Goal: Check status: Check status

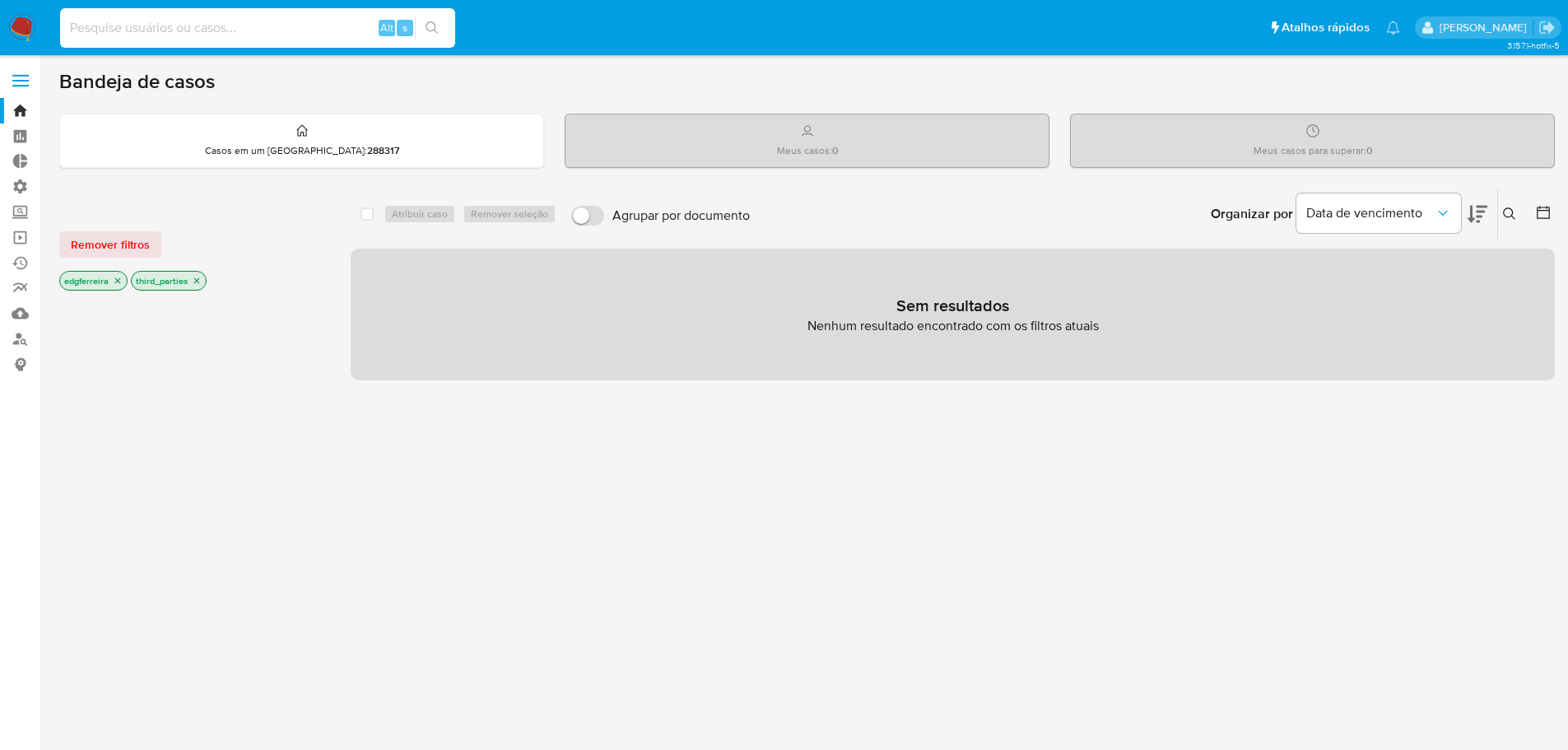
click at [235, 35] on input at bounding box center [257, 27] width 395 height 21
paste input "1522005032"
type input "1522005032"
click at [311, 145] on p "Casos em um prato : 288317" at bounding box center [302, 150] width 194 height 13
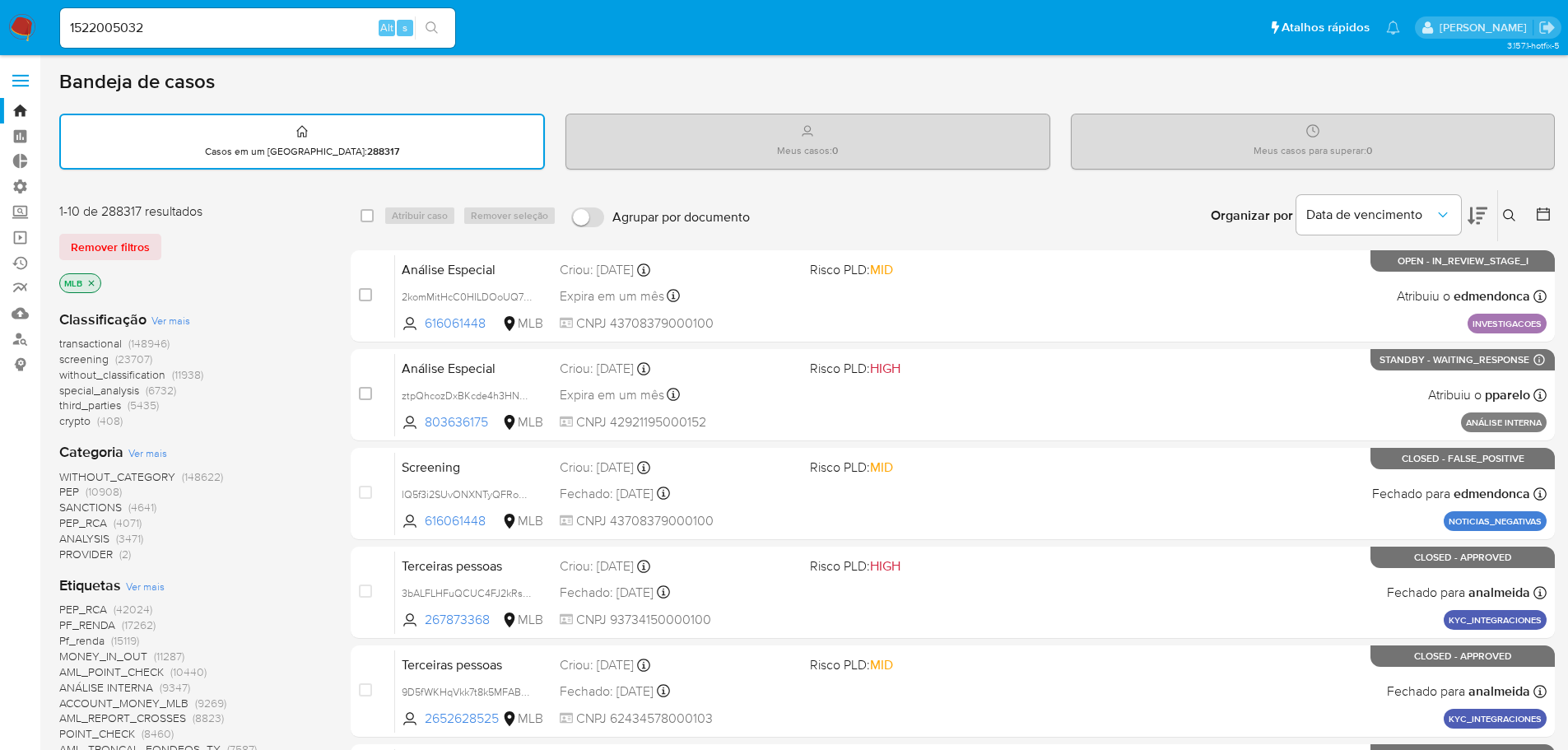
click at [205, 40] on div "1522005032 Alt s" at bounding box center [257, 28] width 395 height 39
click at [203, 29] on input "1522005032" at bounding box center [257, 27] width 395 height 21
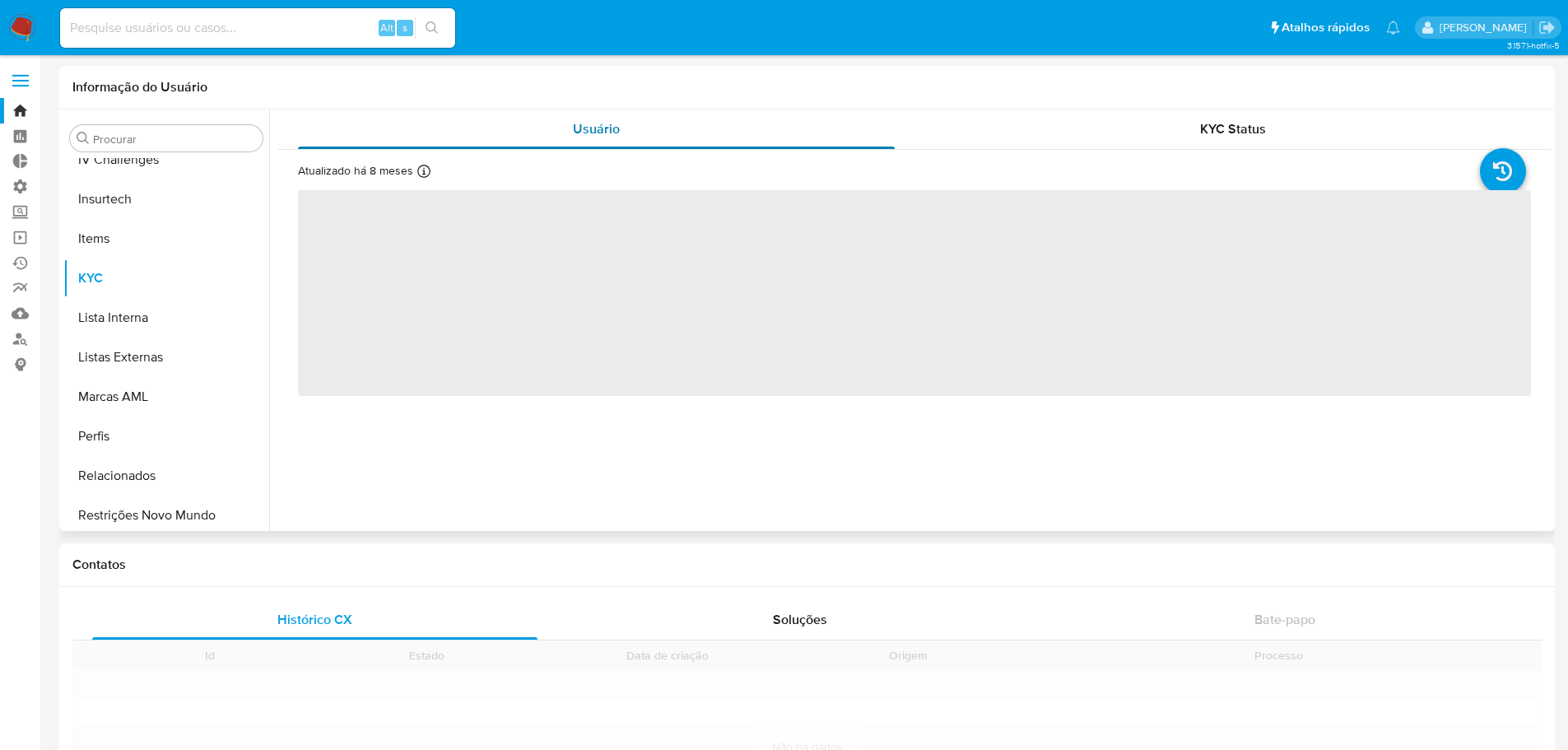
scroll to position [735, 0]
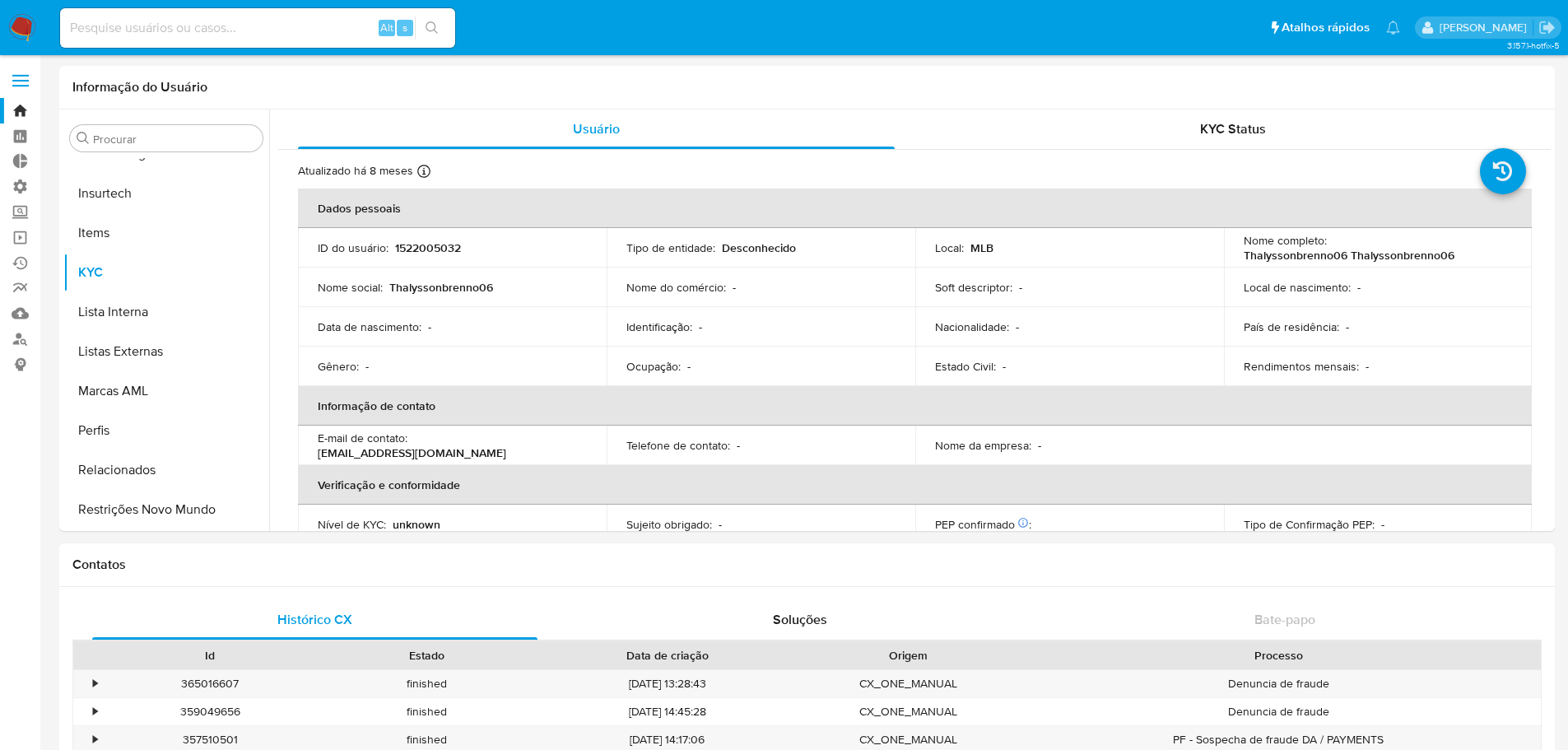
select select "10"
click at [112, 392] on button "Marcas AML" at bounding box center [159, 391] width 192 height 39
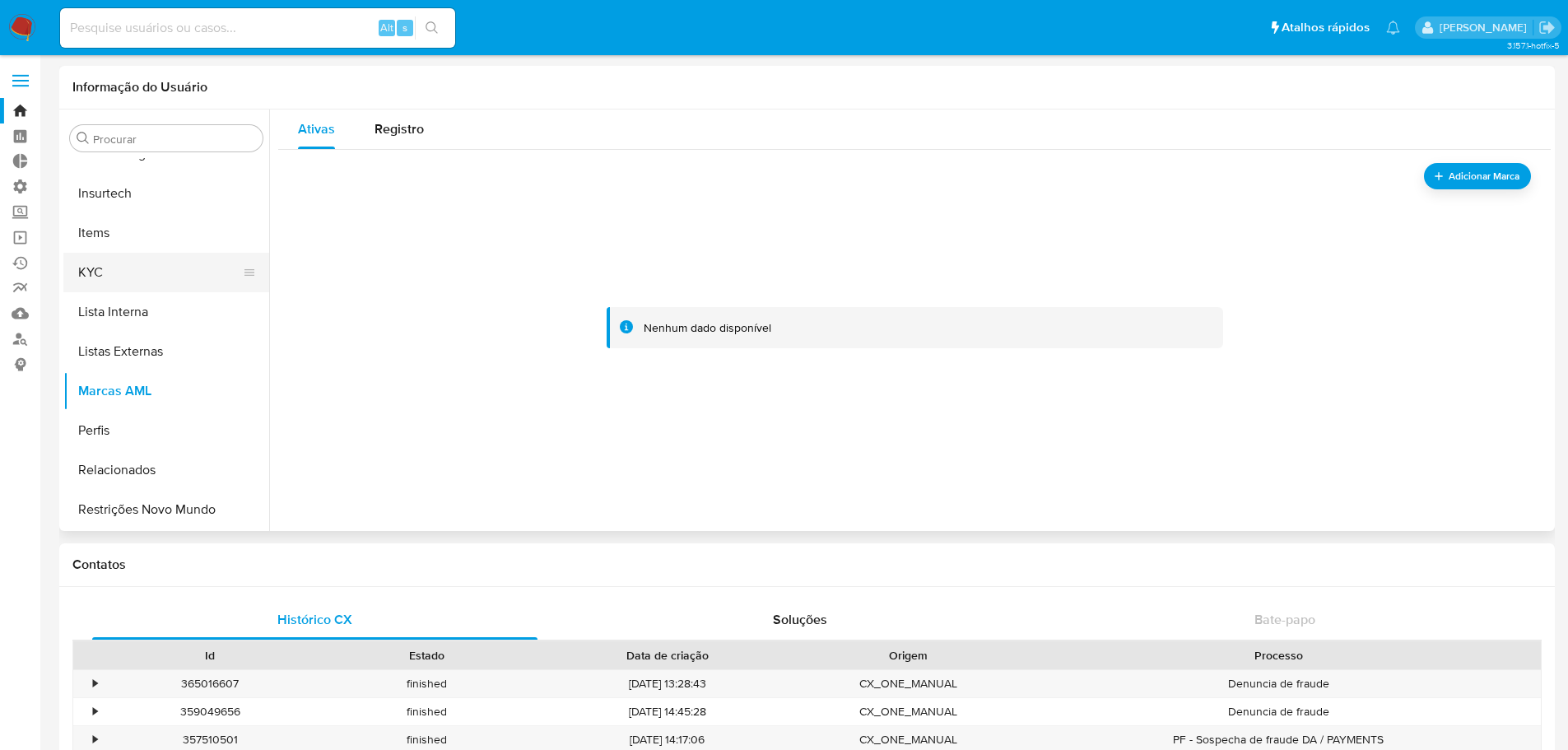
click at [103, 272] on button "KYC" at bounding box center [159, 273] width 192 height 39
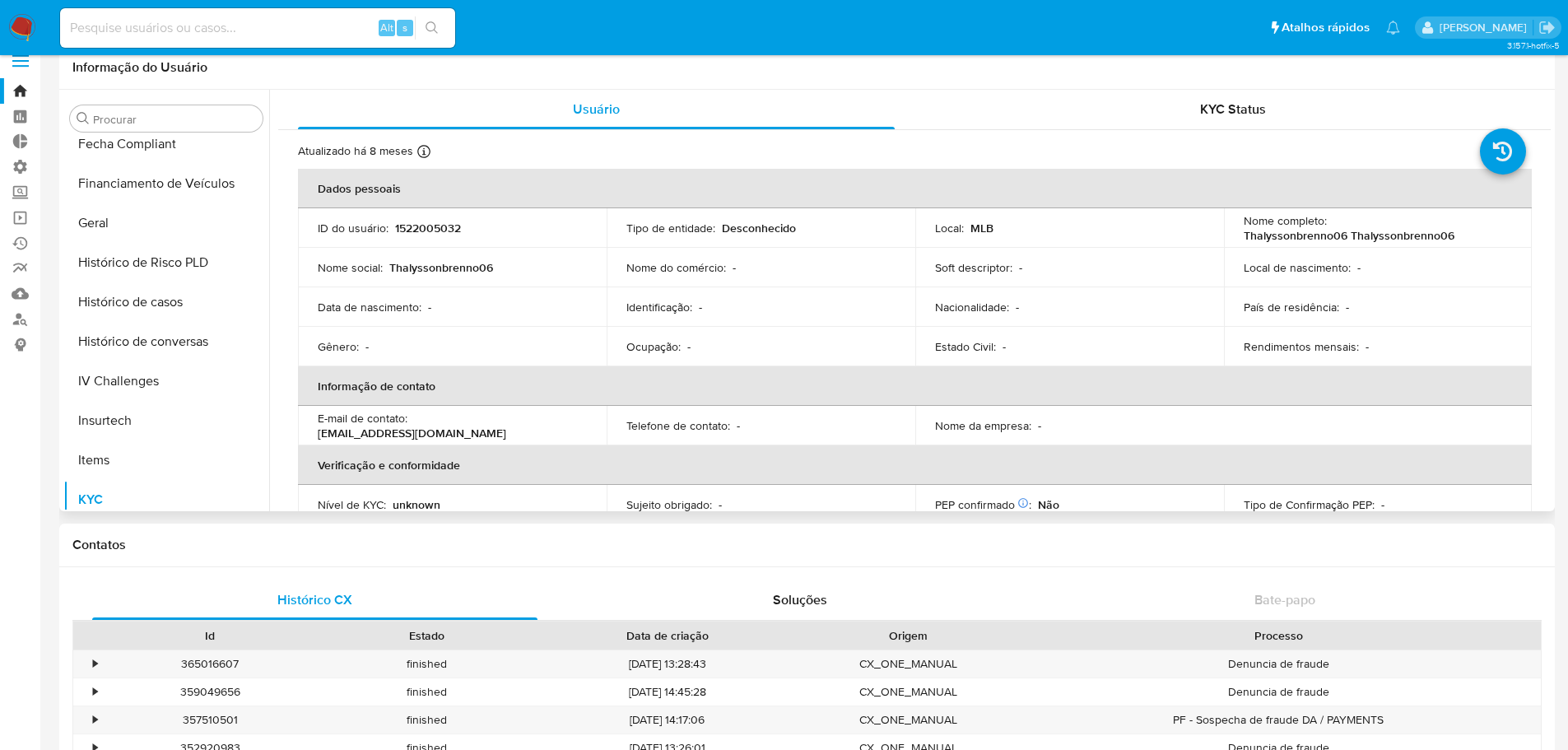
scroll to position [0, 0]
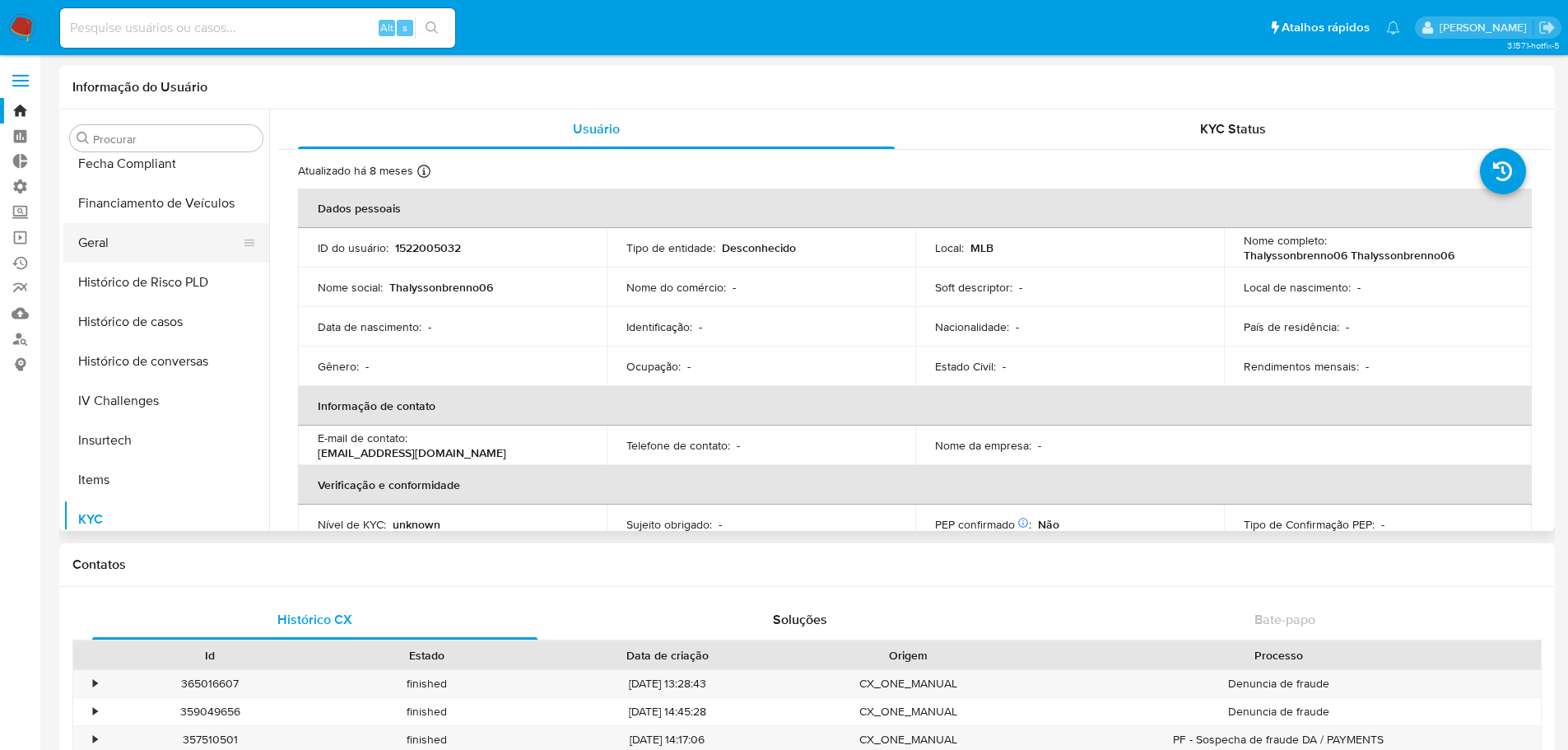
click at [131, 245] on button "Geral" at bounding box center [159, 243] width 192 height 39
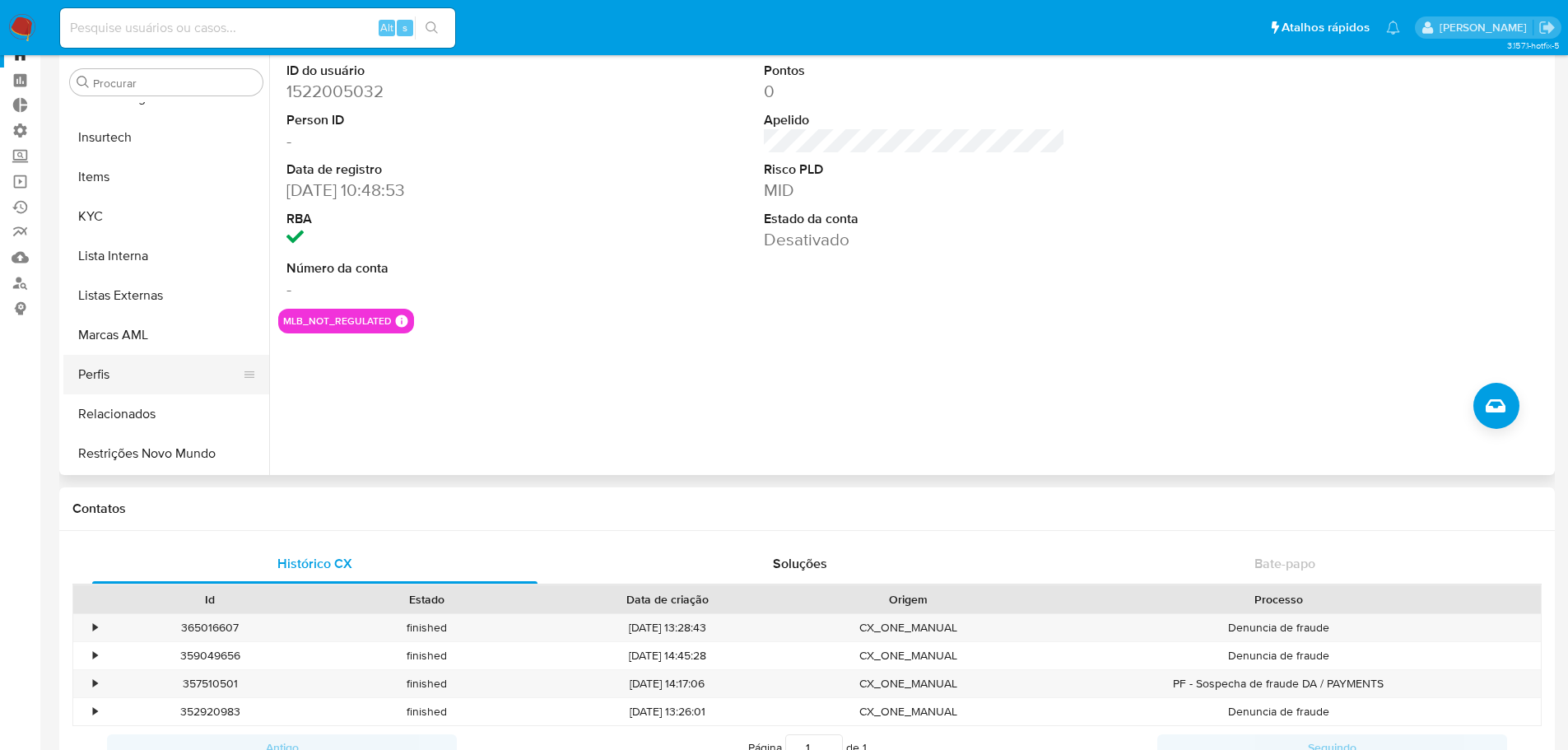
scroll to position [82, 0]
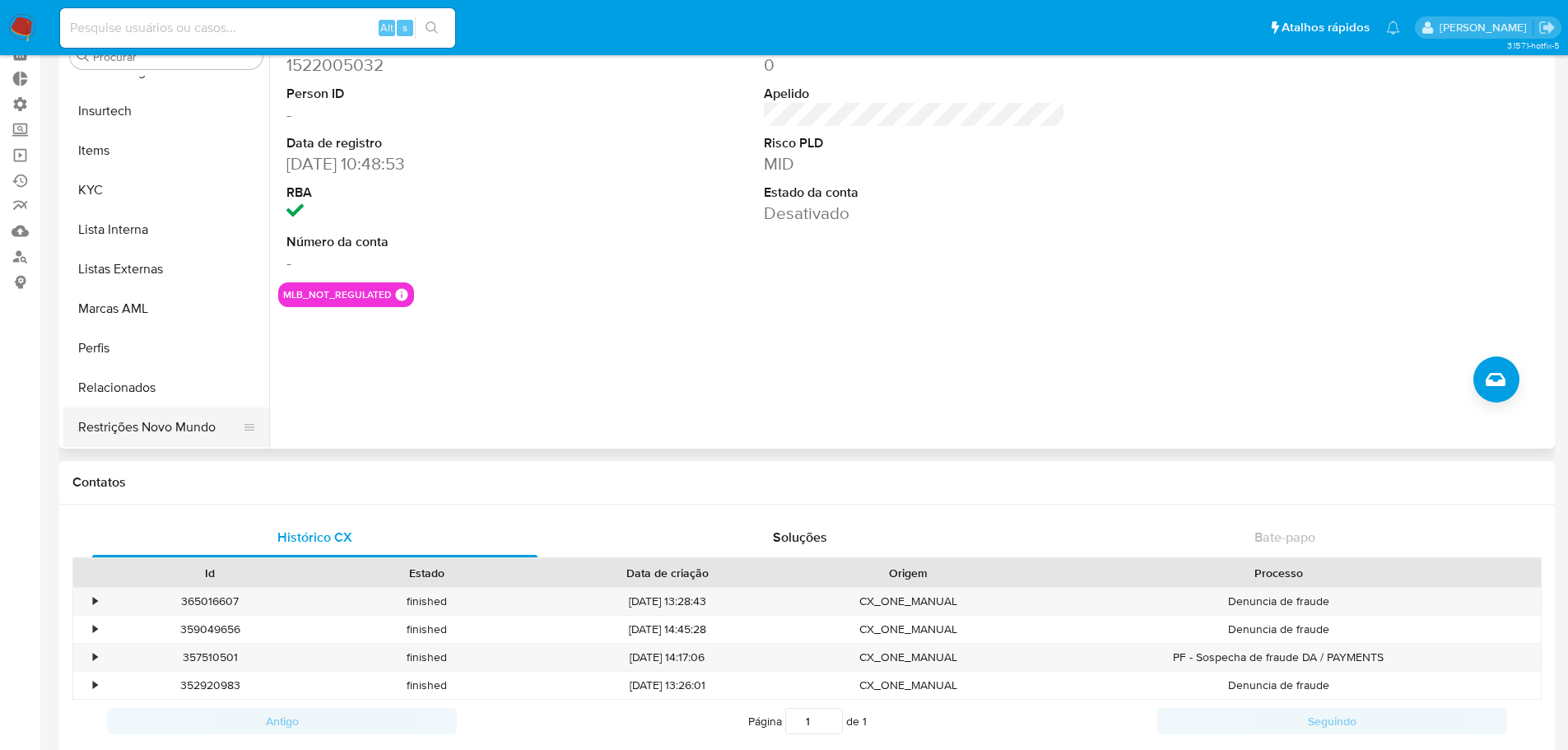
click at [162, 428] on button "Restrições Novo Mundo" at bounding box center [159, 428] width 192 height 39
